Goal: Transaction & Acquisition: Obtain resource

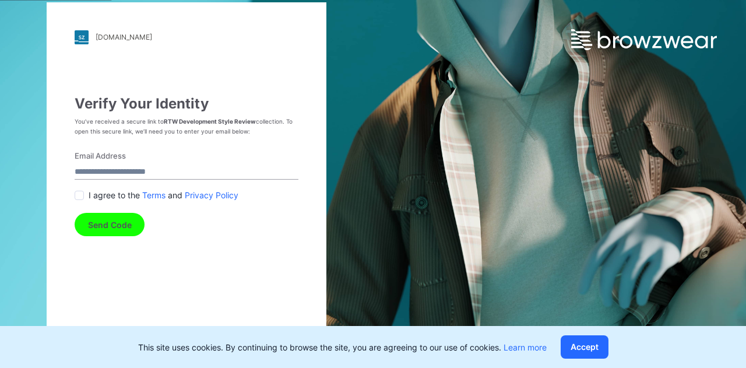
click at [113, 217] on button "Send Code" at bounding box center [110, 224] width 70 height 23
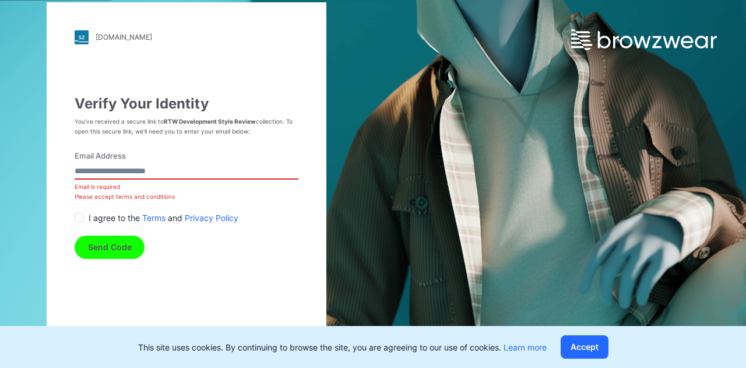
click at [97, 167] on input "Email Address" at bounding box center [187, 172] width 224 height 16
type input "**********"
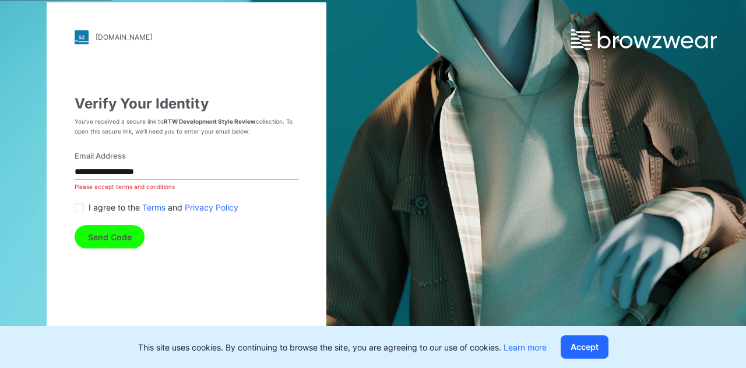
click at [80, 207] on span at bounding box center [79, 207] width 9 height 9
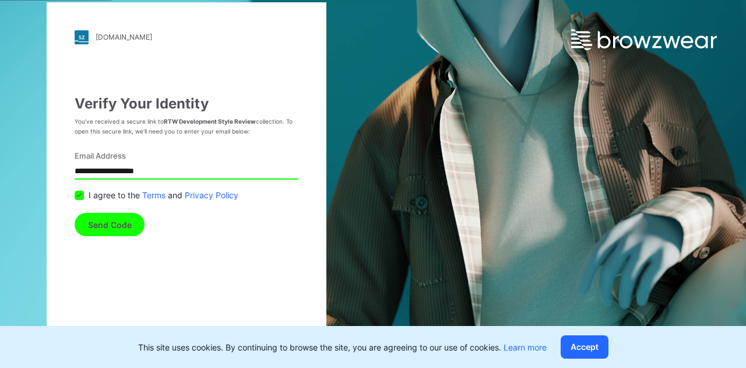
click at [105, 229] on button "Send Code" at bounding box center [110, 224] width 70 height 23
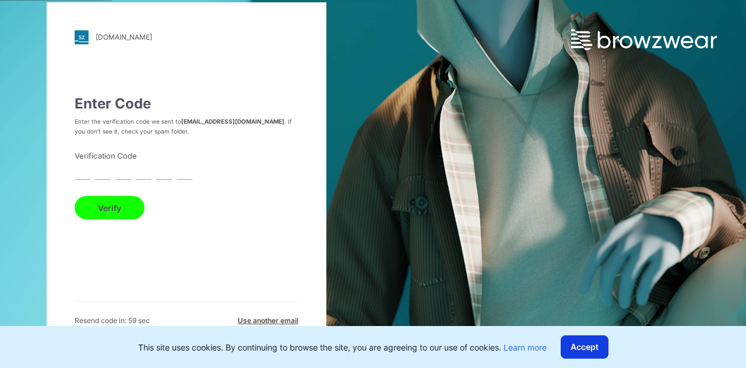
click at [575, 343] on button "Accept" at bounding box center [585, 346] width 48 height 23
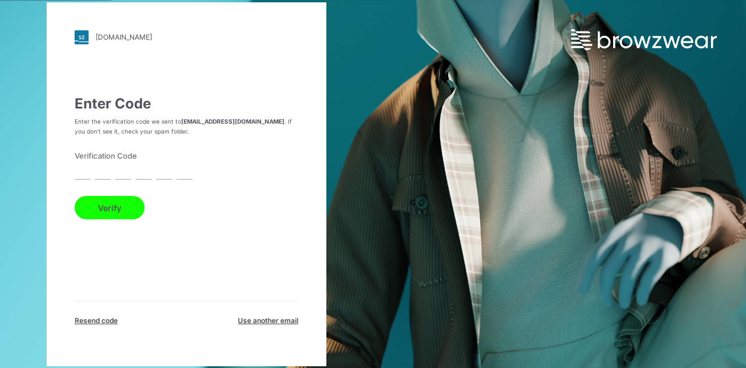
click at [85, 171] on input "text" at bounding box center [83, 172] width 16 height 16
type input "*"
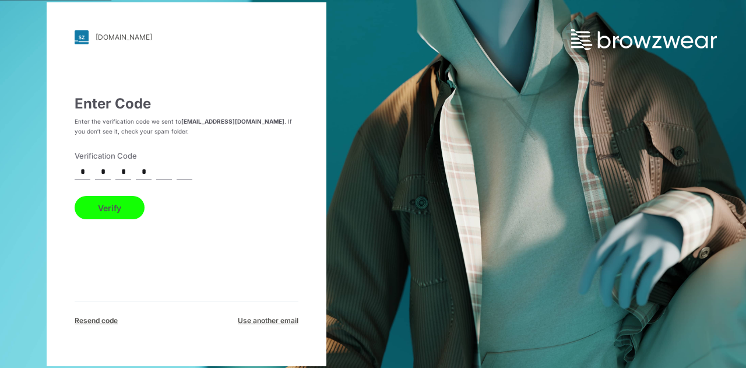
type input "*"
click at [75, 196] on button "Verify" at bounding box center [110, 207] width 70 height 23
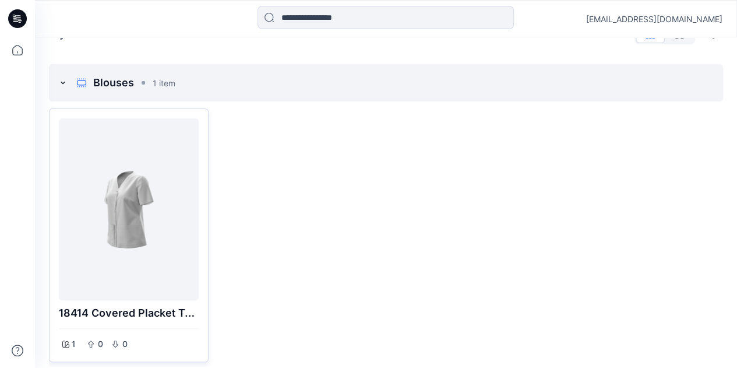
scroll to position [38, 0]
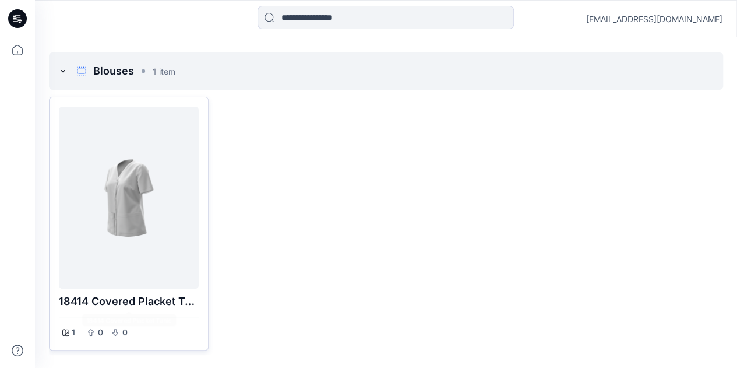
click at [120, 196] on div at bounding box center [129, 197] width 131 height 173
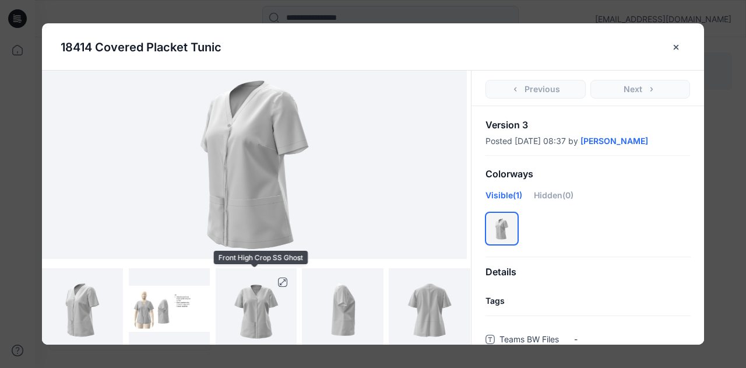
click at [255, 326] on img at bounding box center [256, 308] width 65 height 81
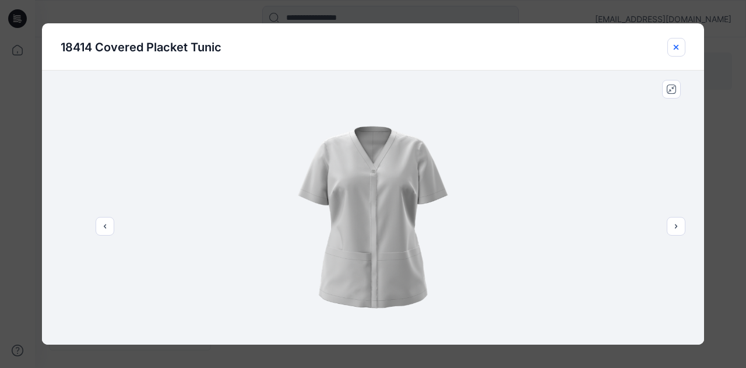
click at [679, 50] on icon "close-btn" at bounding box center [676, 47] width 9 height 9
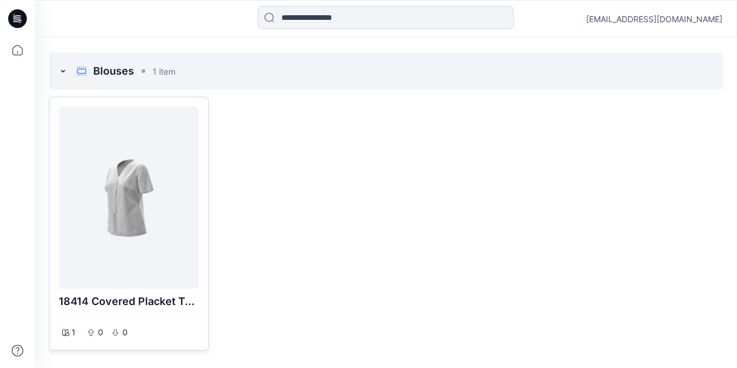
click at [111, 226] on div at bounding box center [129, 197] width 131 height 173
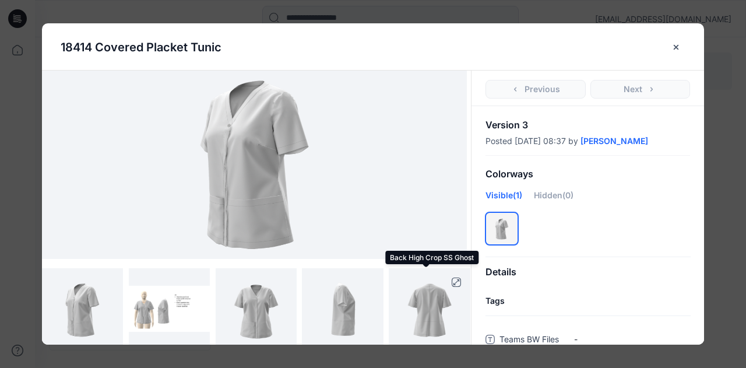
click at [414, 314] on img at bounding box center [429, 308] width 65 height 81
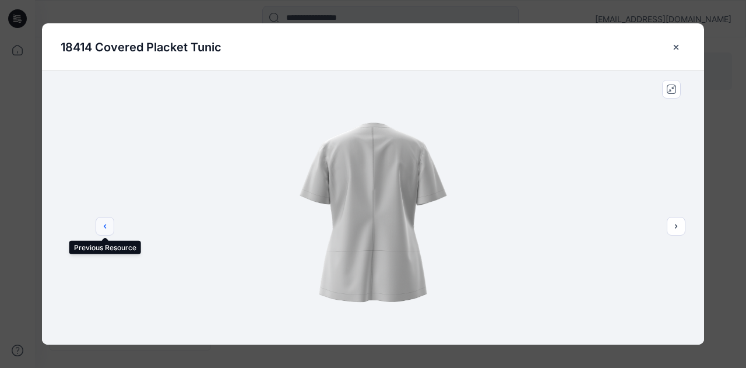
click at [110, 228] on button "previous" at bounding box center [105, 226] width 19 height 19
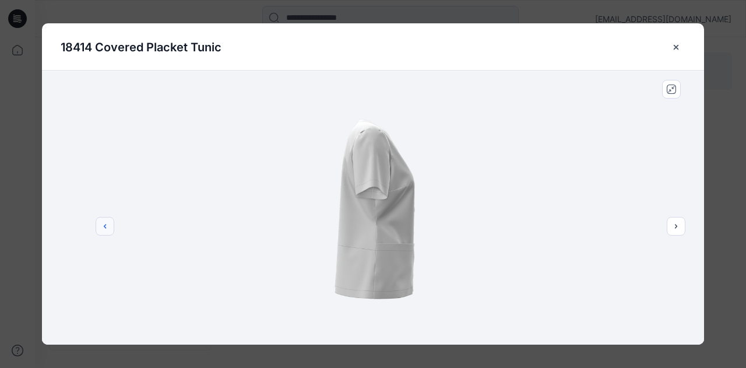
click at [110, 228] on button "previous" at bounding box center [105, 226] width 19 height 19
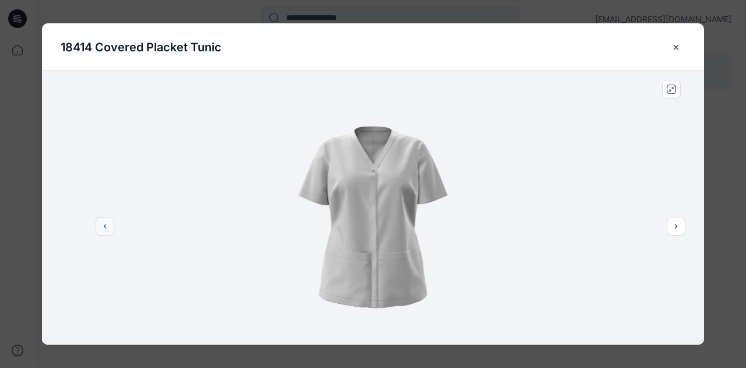
click at [110, 228] on button "previous" at bounding box center [105, 226] width 19 height 19
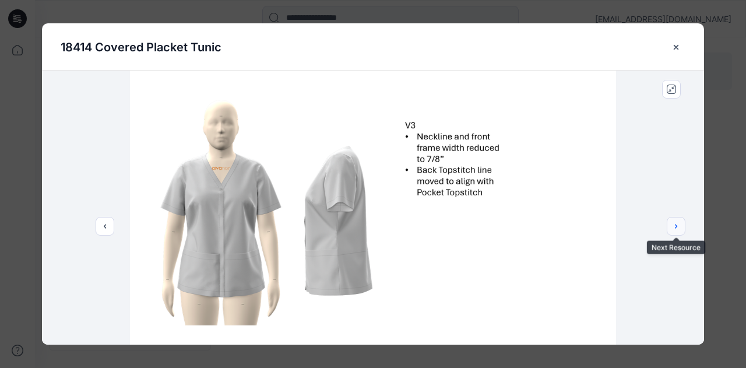
click at [675, 227] on icon "next" at bounding box center [676, 226] width 9 height 9
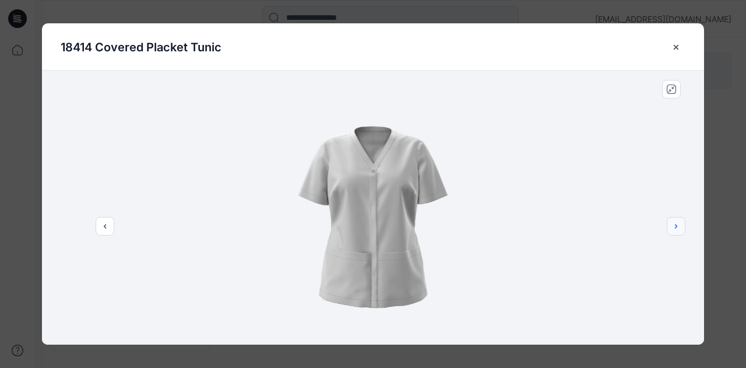
click at [675, 227] on icon "next" at bounding box center [676, 226] width 9 height 9
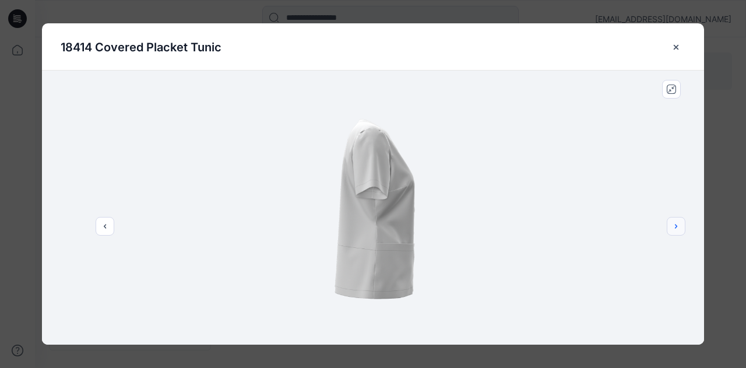
click at [675, 227] on icon "next" at bounding box center [676, 226] width 9 height 9
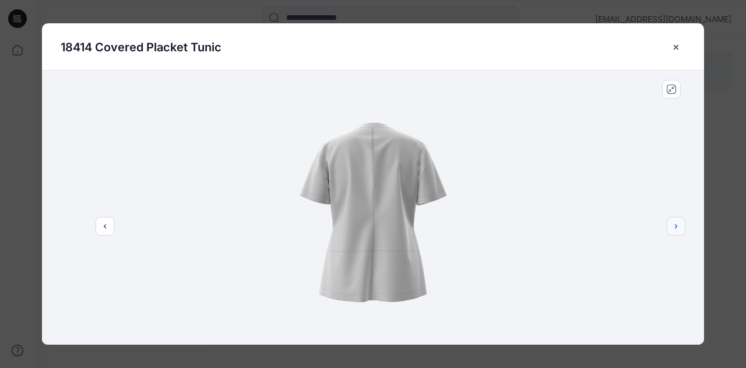
click at [675, 227] on icon "next" at bounding box center [676, 226] width 9 height 9
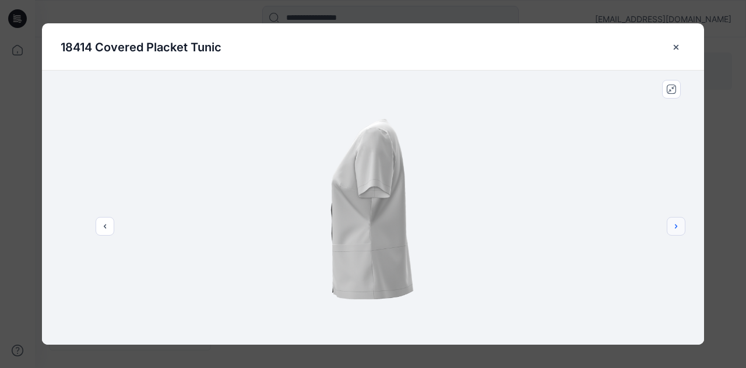
click at [675, 227] on icon "next" at bounding box center [676, 226] width 9 height 9
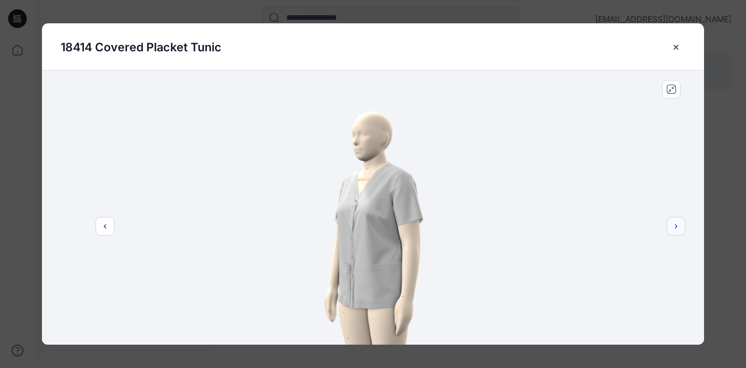
click at [675, 227] on icon "next" at bounding box center [676, 226] width 9 height 9
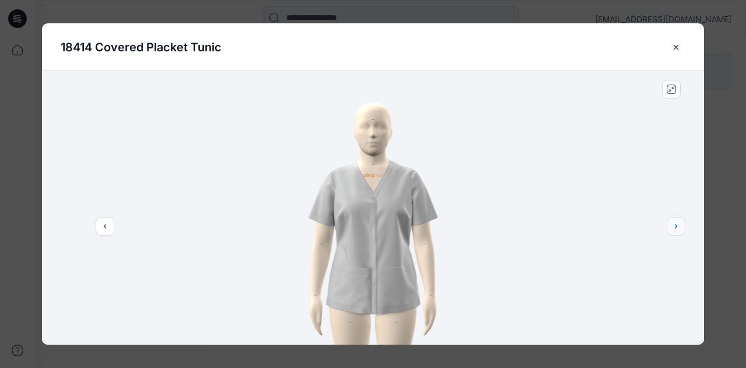
click at [675, 227] on icon "next" at bounding box center [676, 226] width 9 height 9
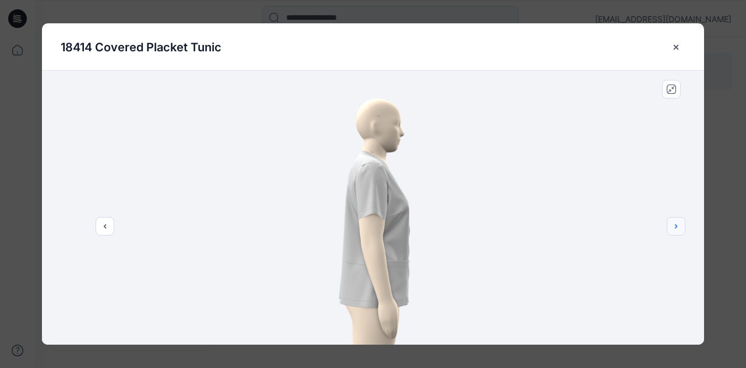
click at [675, 227] on icon "next" at bounding box center [676, 226] width 9 height 9
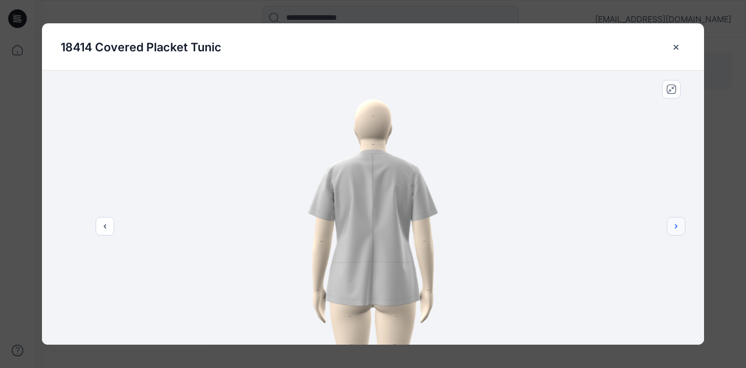
click at [675, 227] on icon "next" at bounding box center [676, 226] width 9 height 9
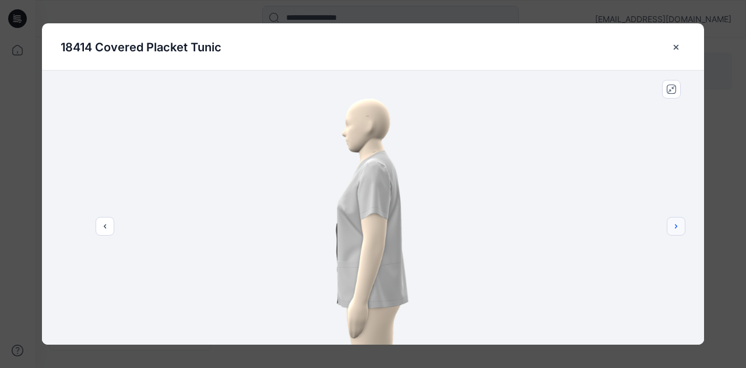
click at [675, 227] on icon "next" at bounding box center [676, 226] width 9 height 9
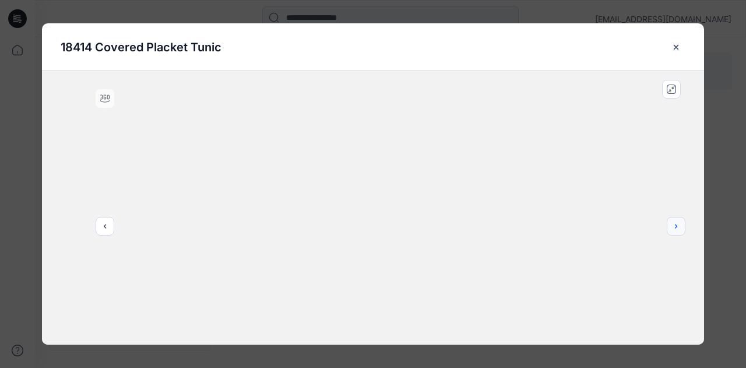
click at [675, 227] on icon "next" at bounding box center [676, 226] width 9 height 9
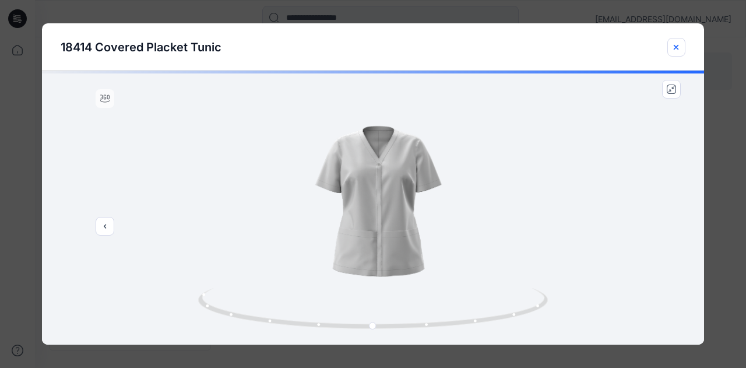
click at [678, 52] on button "close-btn" at bounding box center [677, 47] width 18 height 19
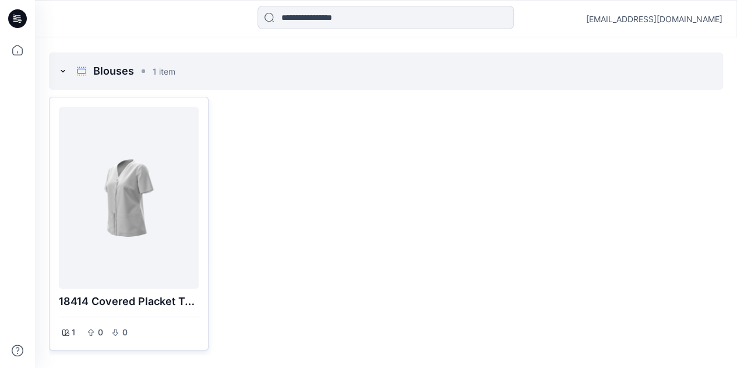
click at [129, 229] on div at bounding box center [129, 197] width 131 height 173
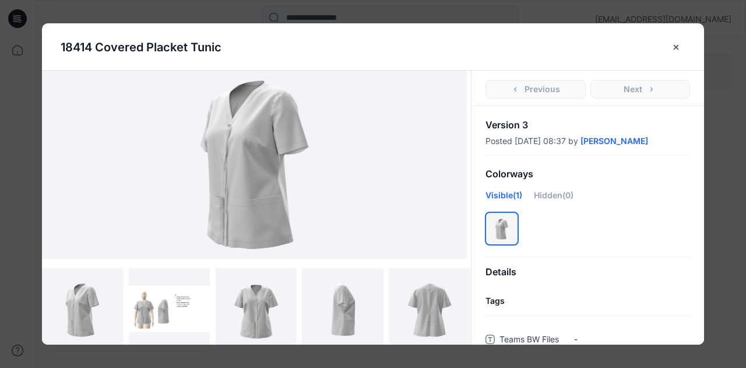
click at [262, 161] on img at bounding box center [255, 165] width 314 height 188
click at [101, 318] on img at bounding box center [82, 308] width 65 height 81
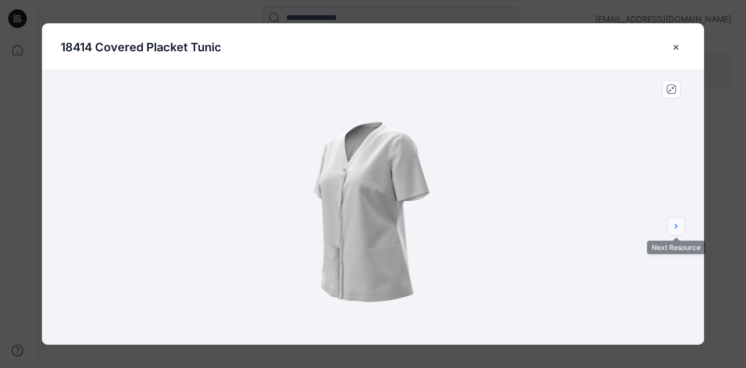
click at [679, 230] on icon "next" at bounding box center [676, 226] width 9 height 9
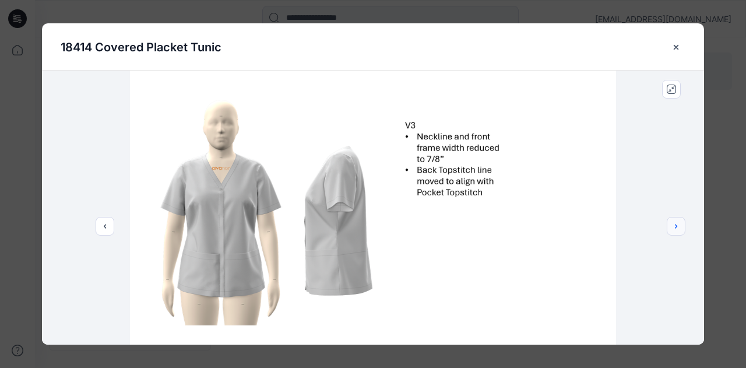
click at [679, 230] on icon "next" at bounding box center [676, 226] width 9 height 9
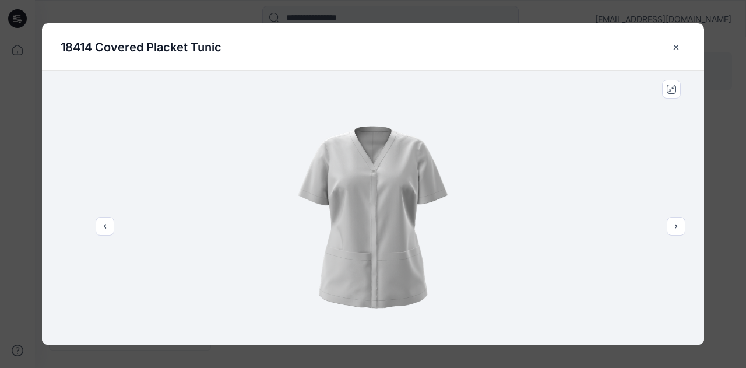
click at [681, 51] on icon "close-btn" at bounding box center [676, 47] width 9 height 9
